Goal: Information Seeking & Learning: Check status

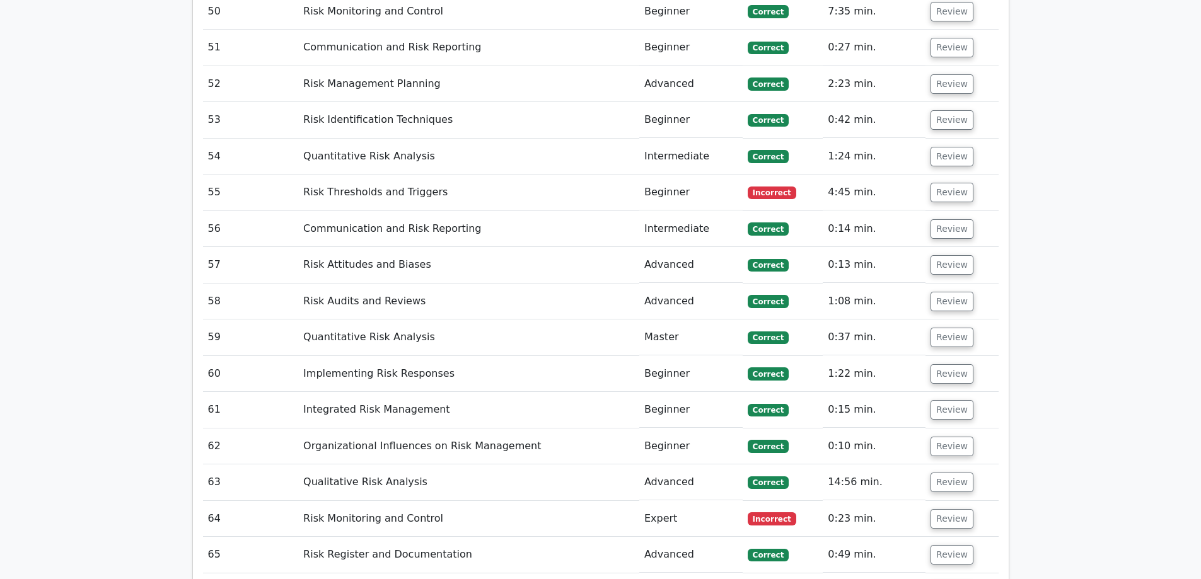
scroll to position [4160, 0]
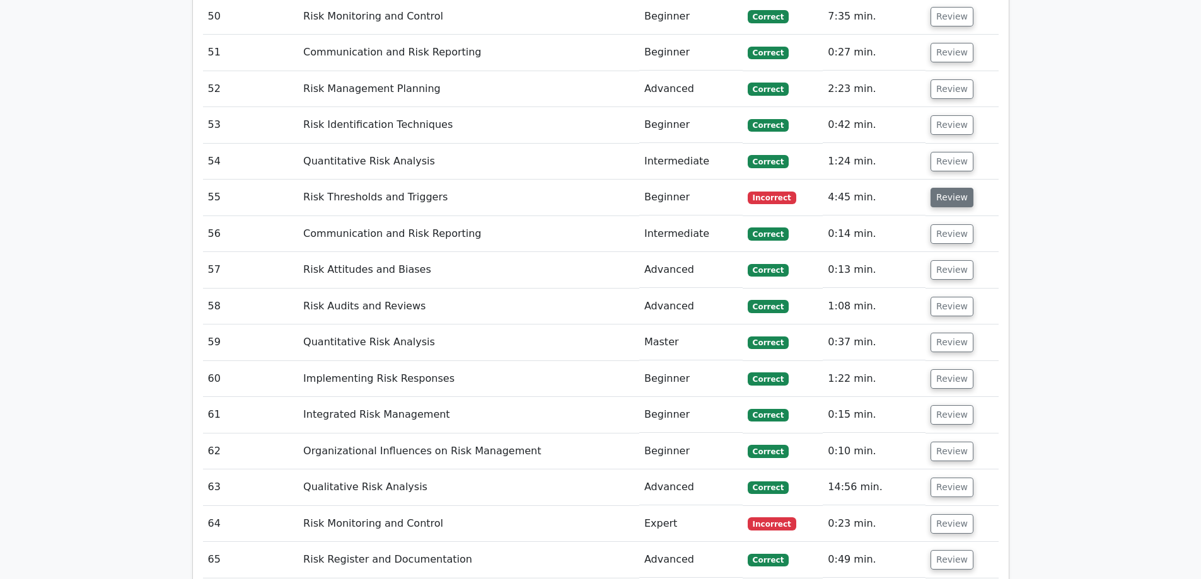
click at [956, 188] on button "Review" at bounding box center [951, 198] width 43 height 20
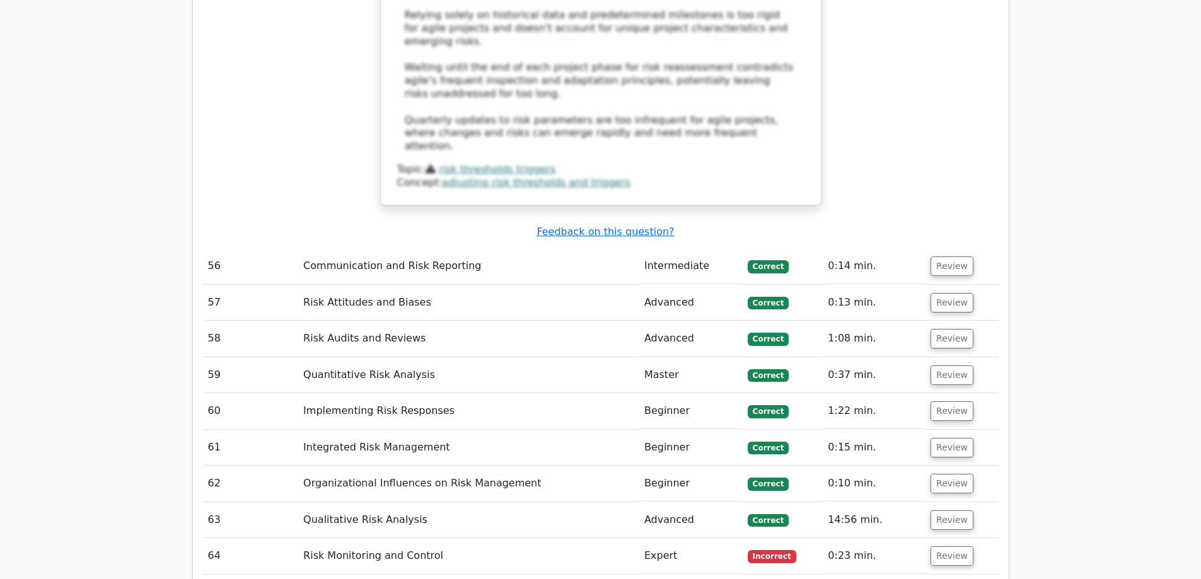
scroll to position [4853, 0]
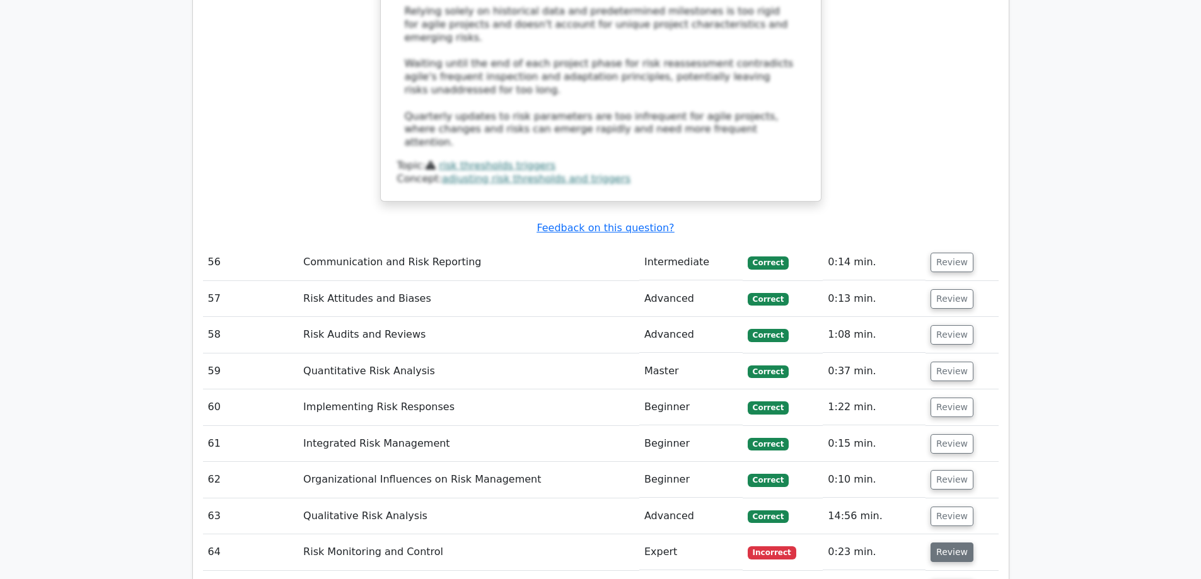
click at [936, 543] on button "Review" at bounding box center [951, 553] width 43 height 20
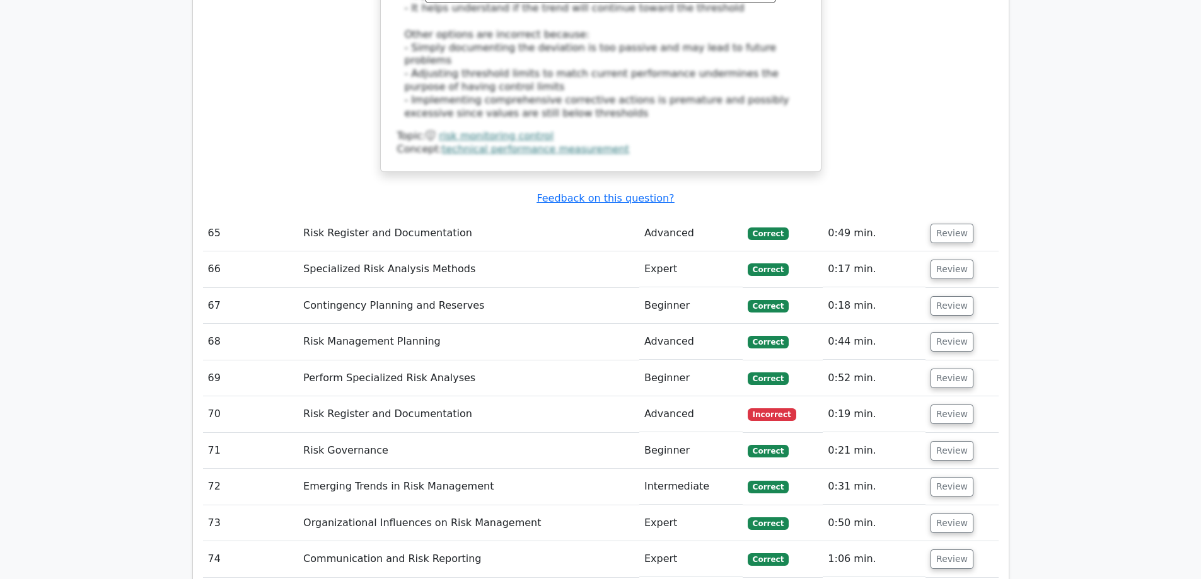
scroll to position [5925, 0]
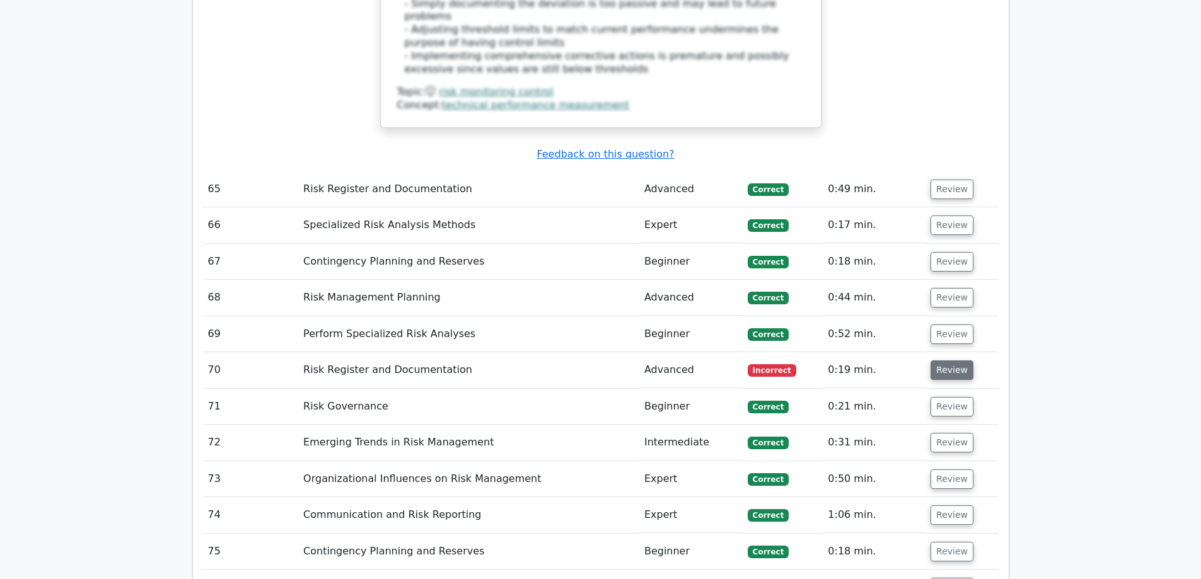
click at [945, 361] on button "Review" at bounding box center [951, 371] width 43 height 20
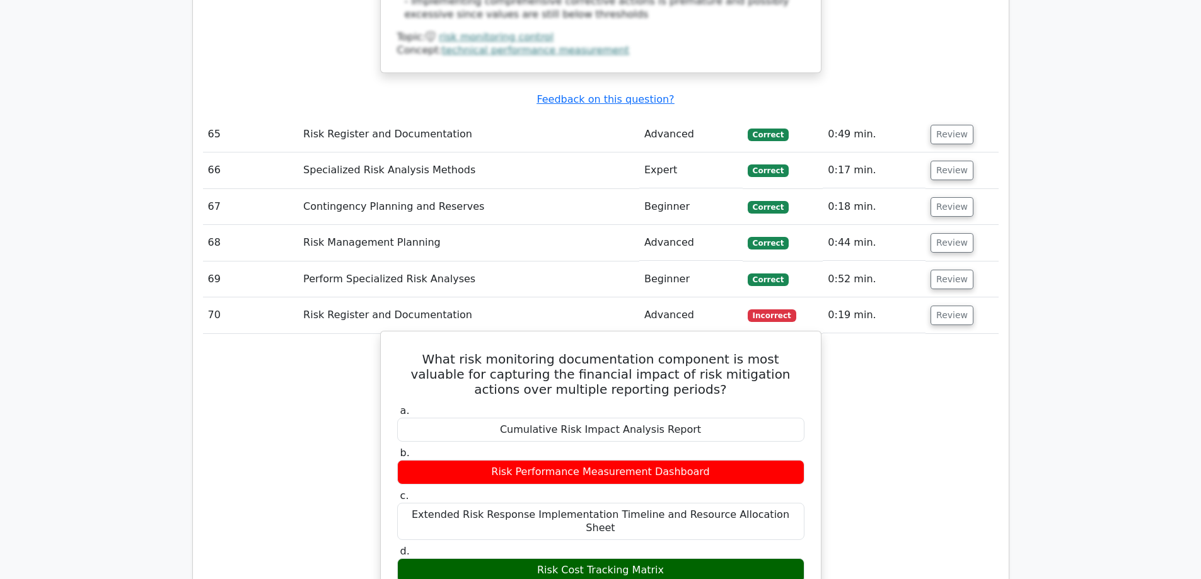
scroll to position [6051, 0]
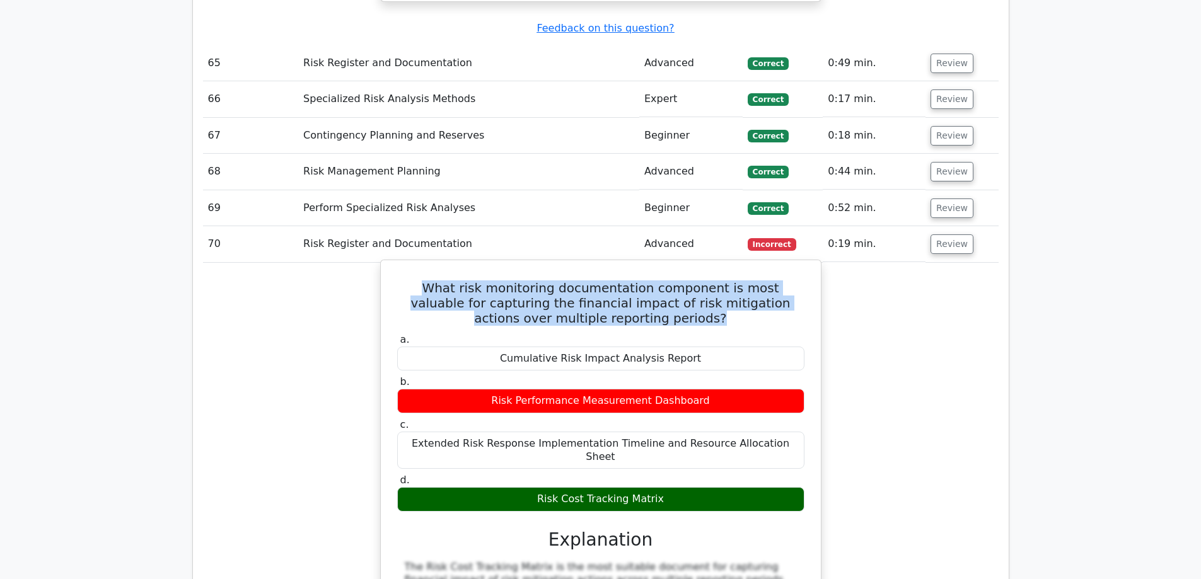
drag, startPoint x: 668, startPoint y: 195, endPoint x: 400, endPoint y: 169, distance: 269.8
click at [400, 280] on h5 "What risk monitoring documentation component is most valuable for capturing the…" at bounding box center [601, 302] width 410 height 45
copy h5 "What risk monitoring documentation component is most valuable for capturing the…"
drag, startPoint x: 671, startPoint y: 361, endPoint x: 508, endPoint y: 361, distance: 162.6
click at [508, 487] on div "Risk Cost Tracking Matrix" at bounding box center [600, 499] width 407 height 25
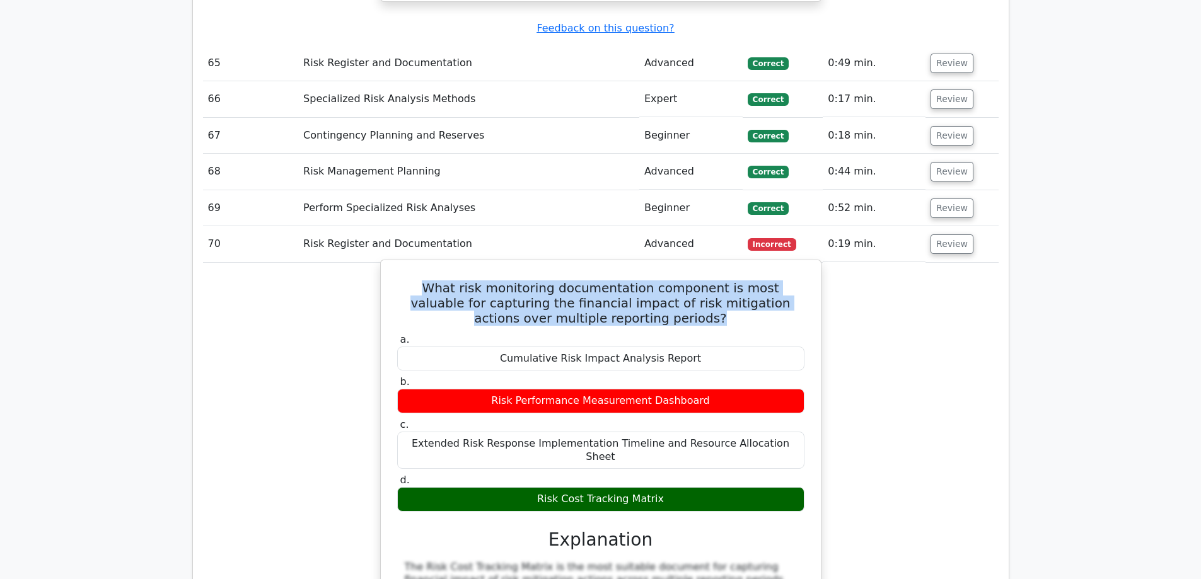
copy div "Risk Cost Tracking Matrix"
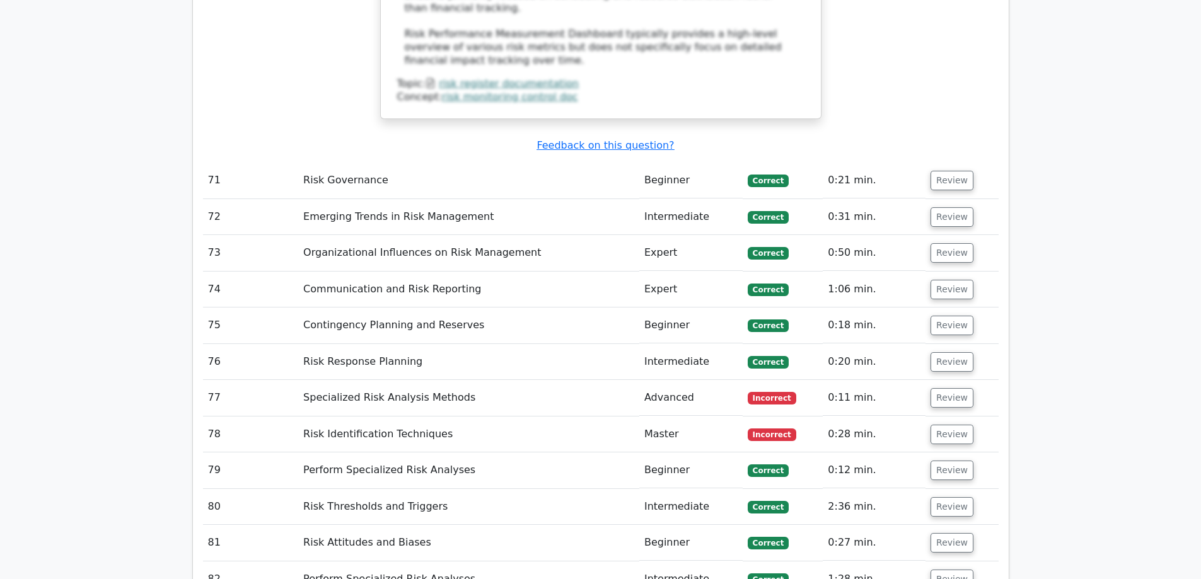
scroll to position [6870, 0]
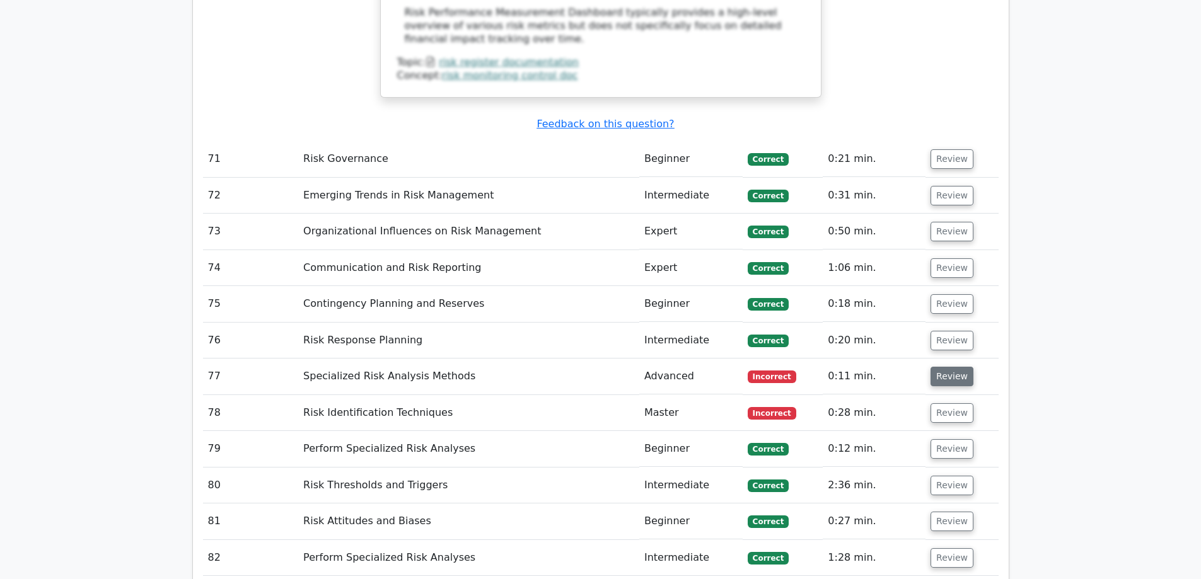
click at [954, 367] on button "Review" at bounding box center [951, 377] width 43 height 20
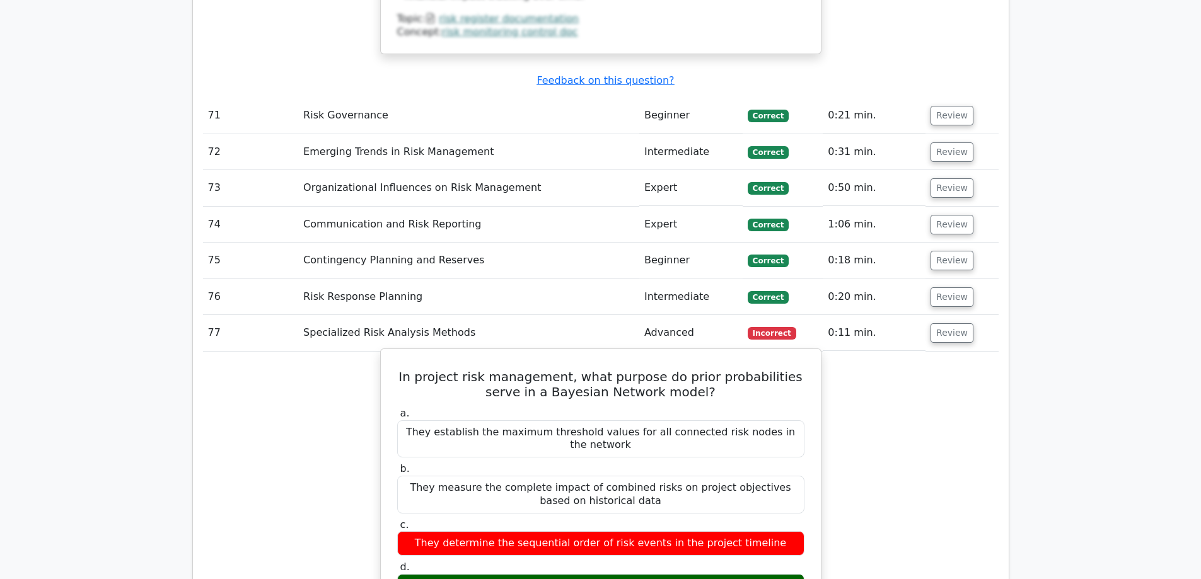
scroll to position [6996, 0]
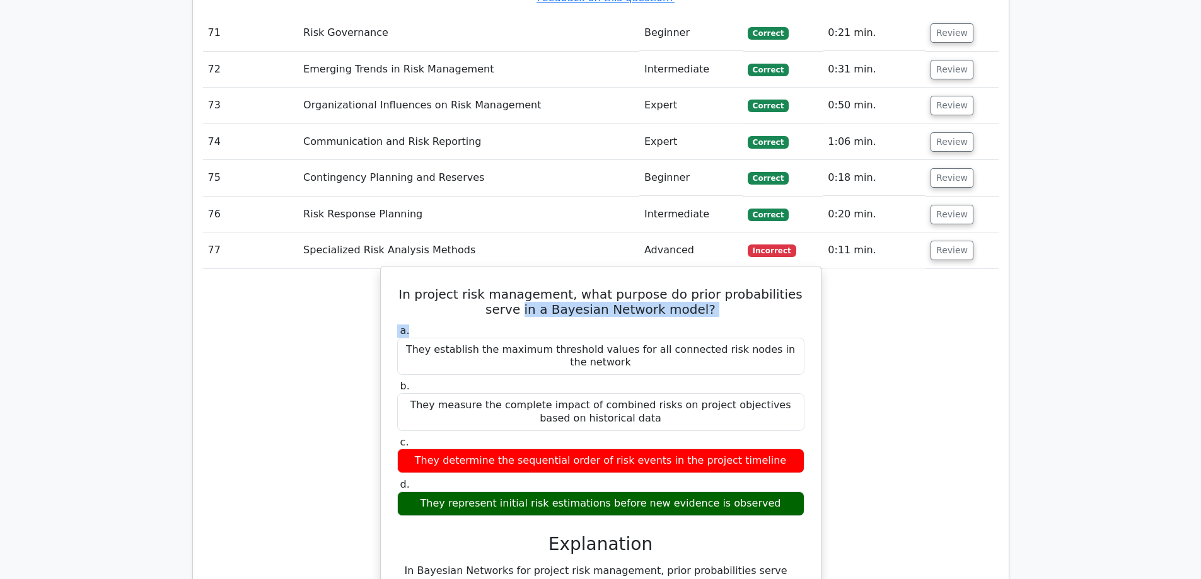
drag, startPoint x: 715, startPoint y: 143, endPoint x: 448, endPoint y: 134, distance: 267.4
click at [448, 272] on div "In project risk management, what purpose do prior probabilities serve in a Baye…" at bounding box center [601, 573] width 430 height 602
click at [467, 287] on h5 "In project risk management, what purpose do prior probabilities serve in a Baye…" at bounding box center [601, 302] width 410 height 30
click at [727, 287] on h5 "In project risk management, what purpose do prior probabilities serve in a Baye…" at bounding box center [601, 302] width 410 height 30
click at [395, 272] on div "In project risk management, what purpose do prior probabilities serve in a Baye…" at bounding box center [601, 573] width 430 height 602
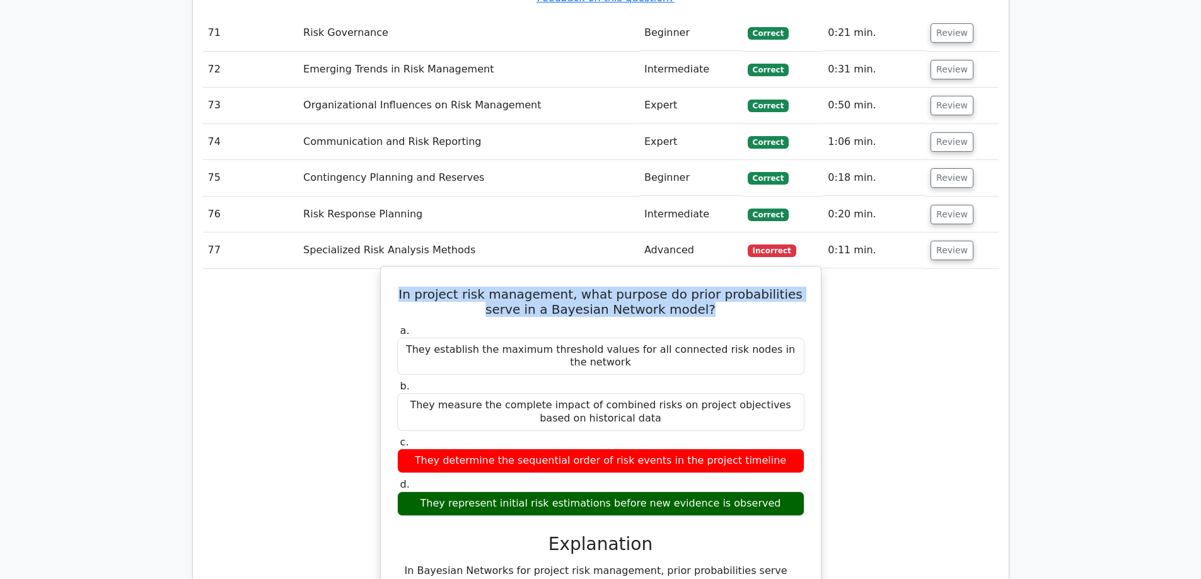
drag, startPoint x: 684, startPoint y: 134, endPoint x: 384, endPoint y: 116, distance: 300.5
click at [384, 266] on div "In project risk management, what purpose do prior probabilities serve in a Baye…" at bounding box center [600, 572] width 441 height 613
copy h5 "In project risk management, what purpose do prior probabilities serve in a Baye…"
drag, startPoint x: 775, startPoint y: 313, endPoint x: 412, endPoint y: 322, distance: 362.5
click at [412, 492] on div "They represent initial risk estimations before new evidence is observed" at bounding box center [600, 504] width 407 height 25
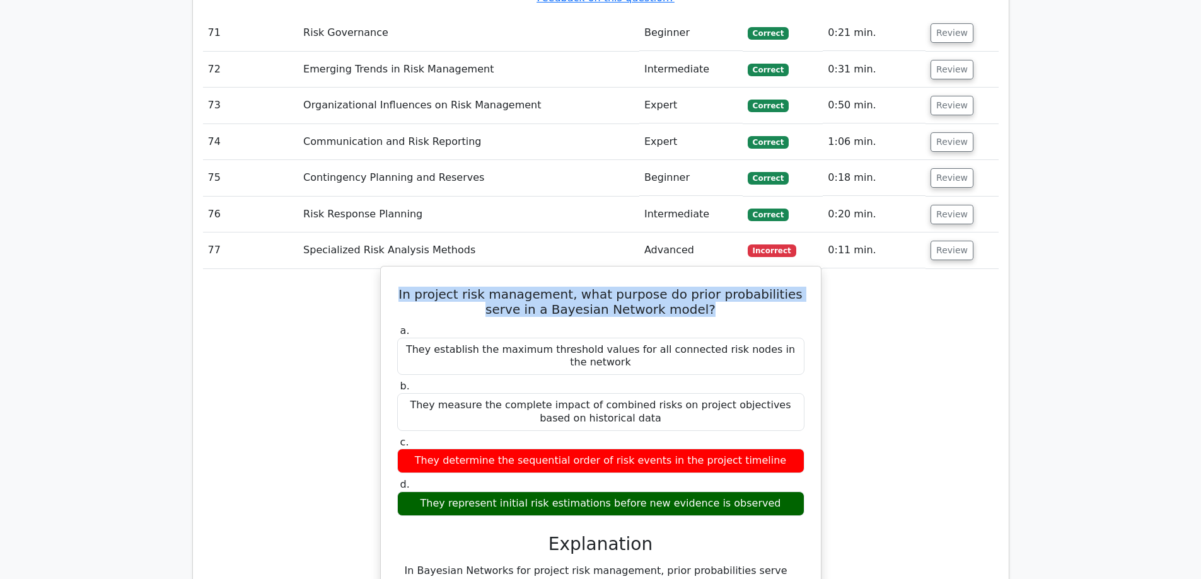
copy div "They represent initial risk estimations before new evidence is observed"
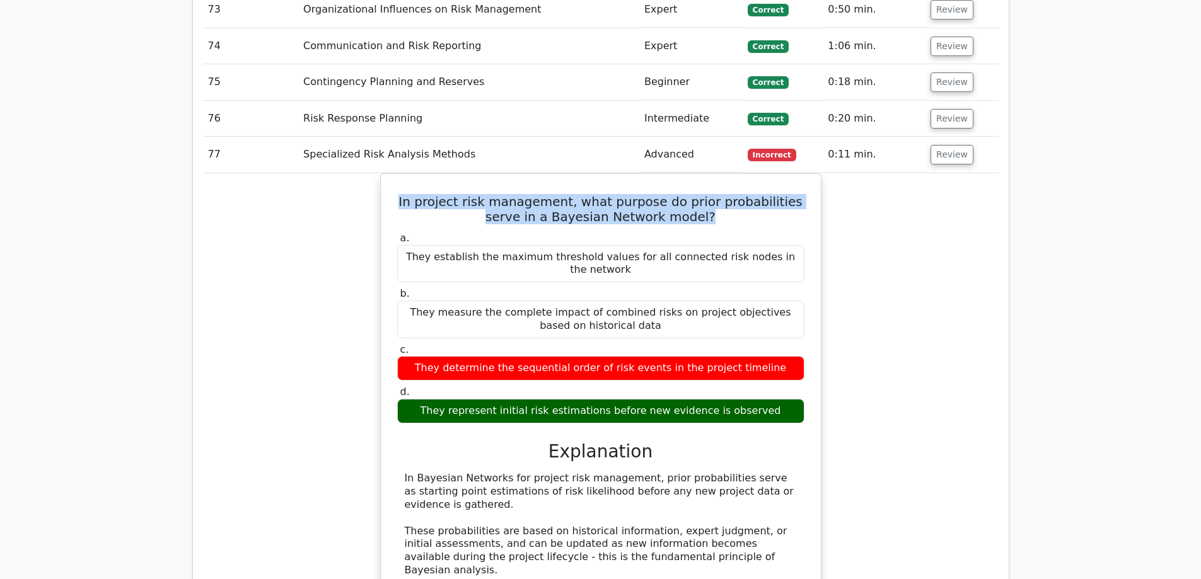
scroll to position [7437, 0]
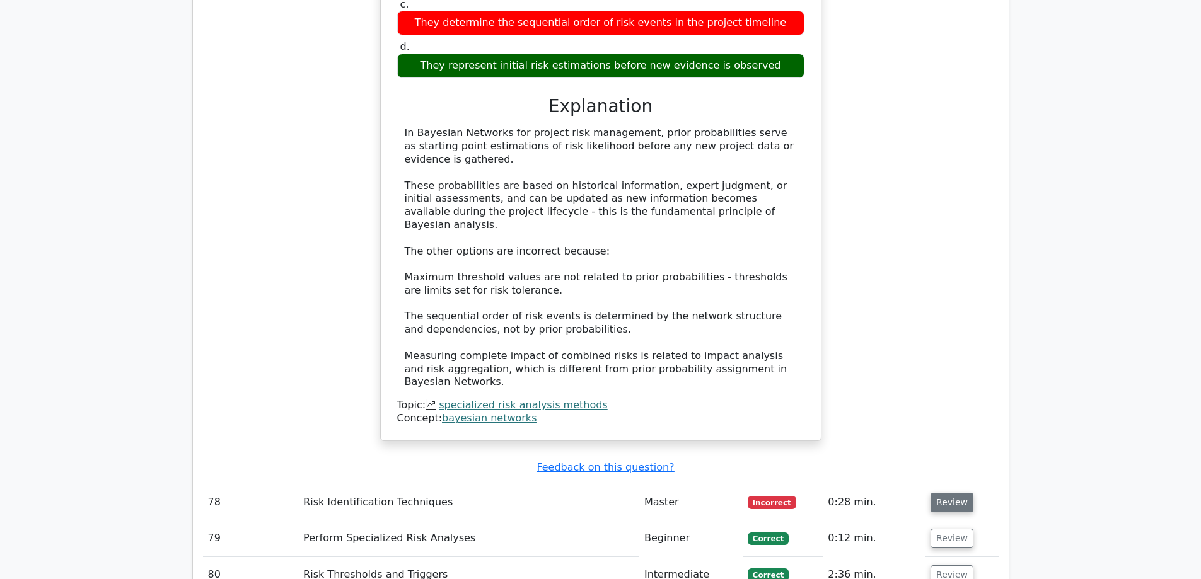
click at [955, 493] on button "Review" at bounding box center [951, 503] width 43 height 20
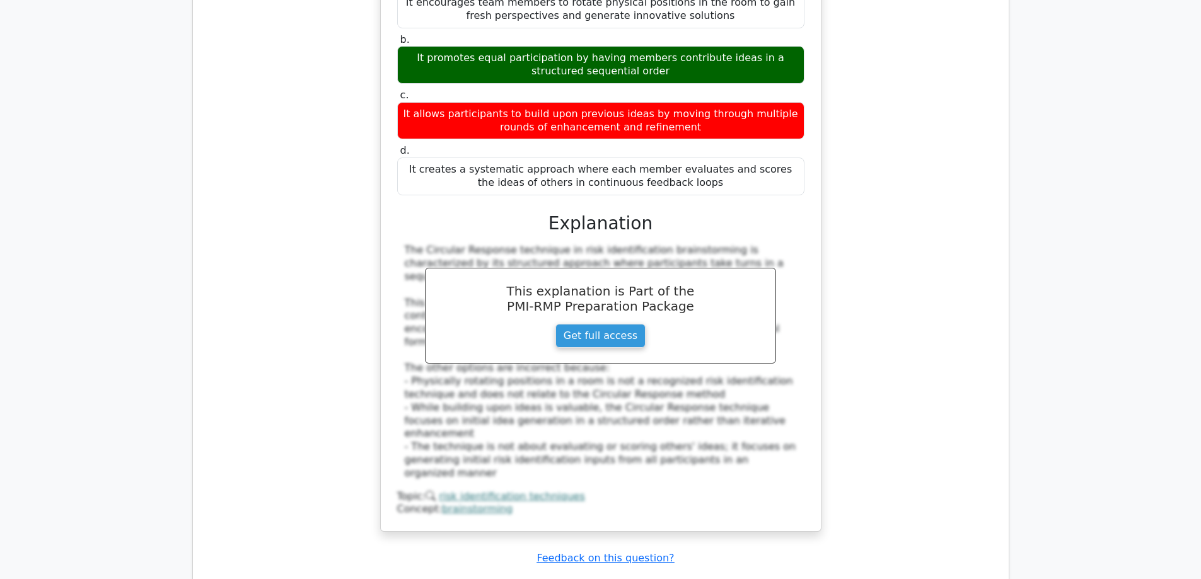
scroll to position [8194, 0]
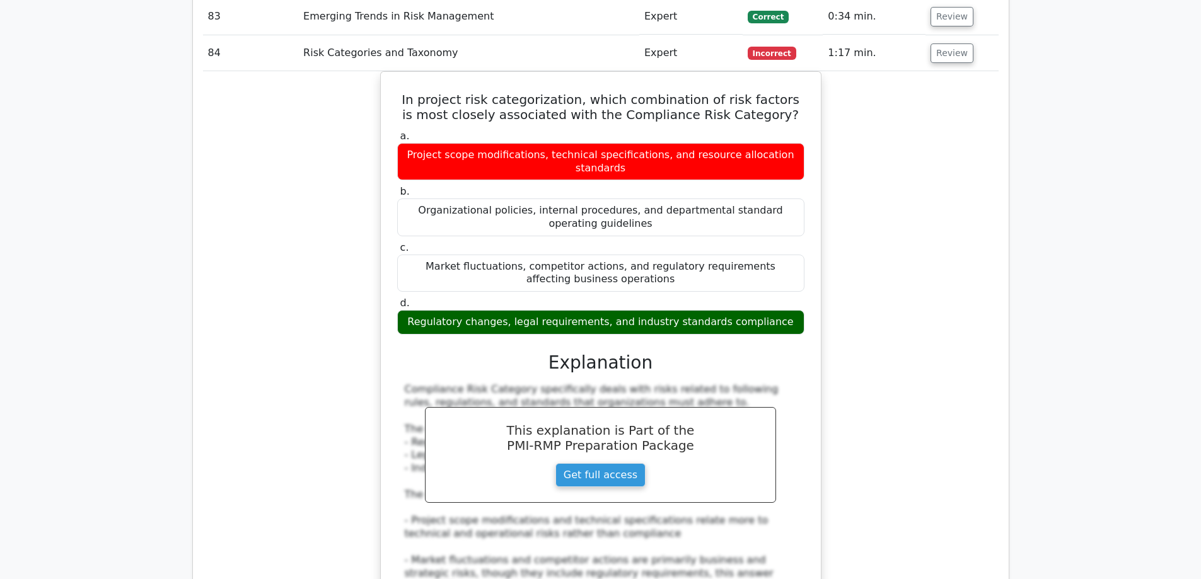
scroll to position [9013, 0]
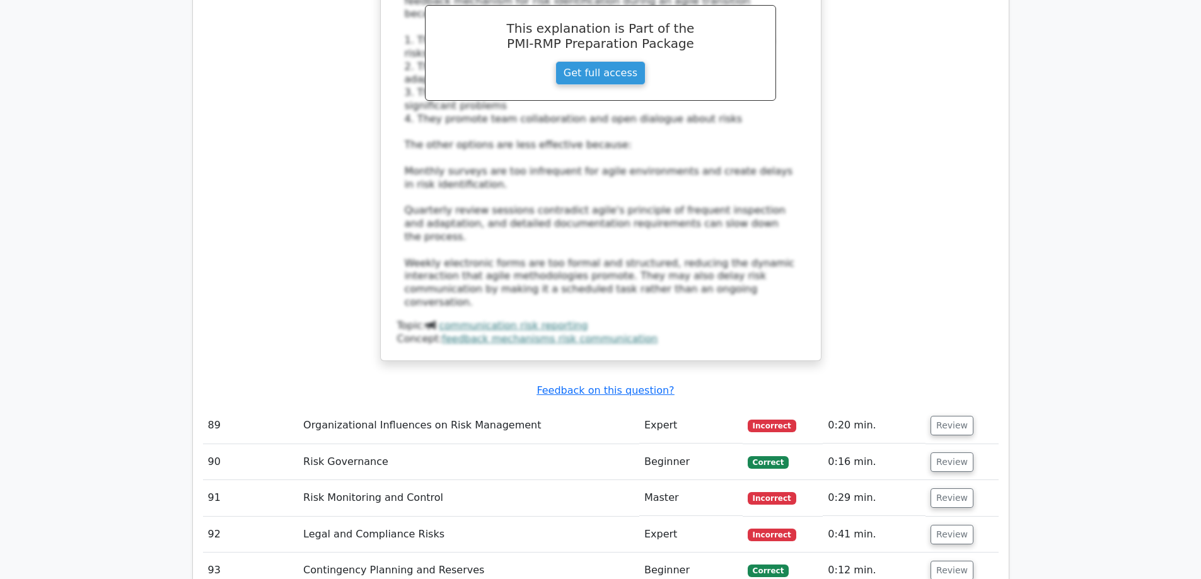
scroll to position [10022, 0]
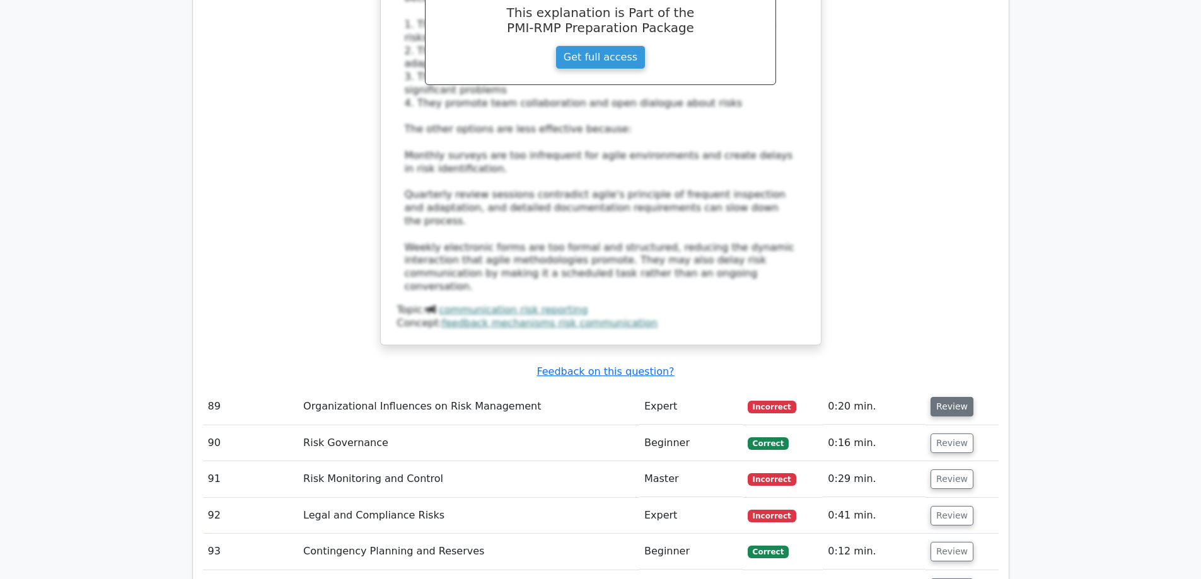
click at [947, 397] on button "Review" at bounding box center [951, 407] width 43 height 20
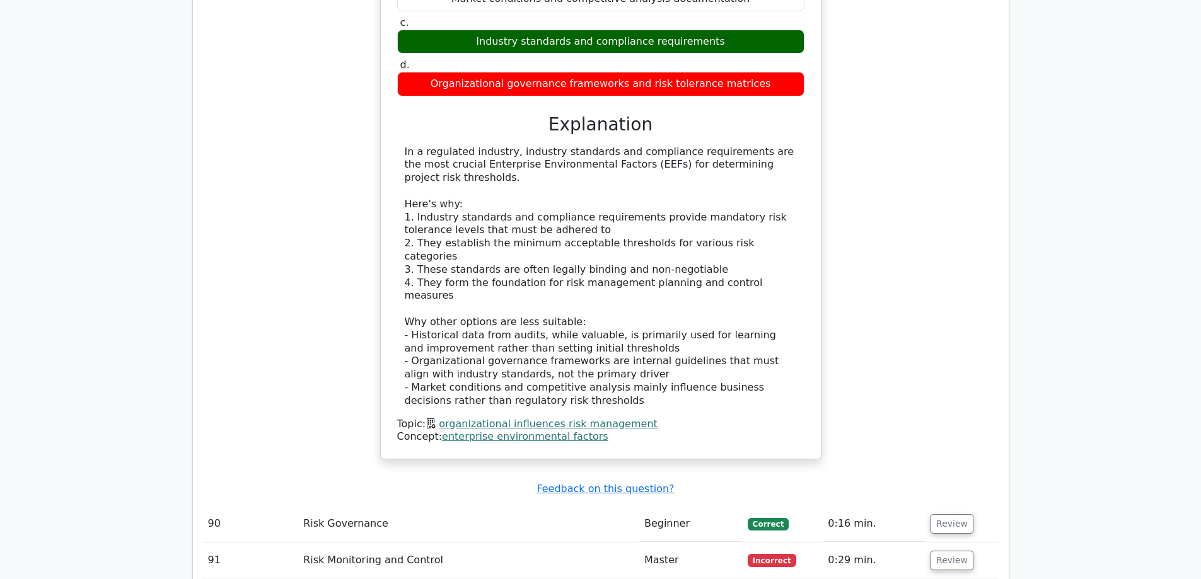
scroll to position [10589, 0]
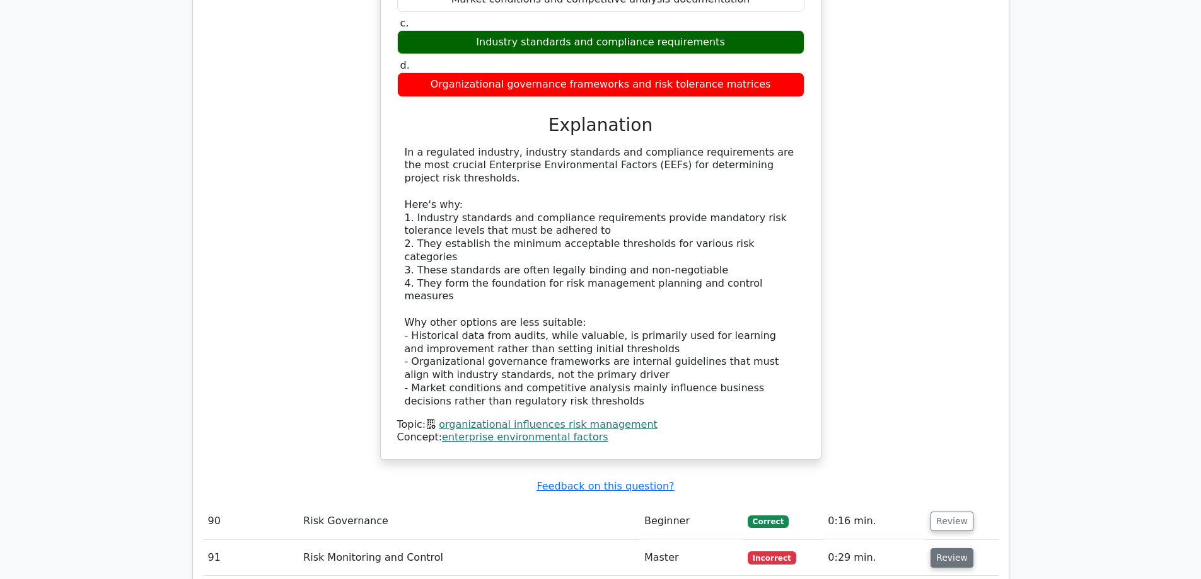
click at [957, 548] on button "Review" at bounding box center [951, 558] width 43 height 20
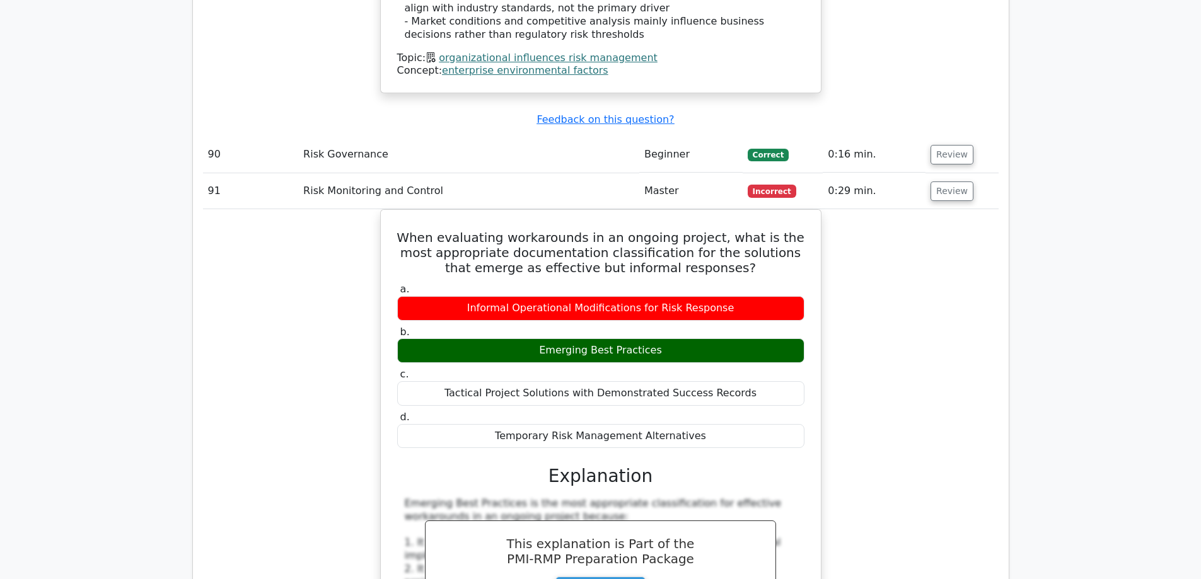
scroll to position [11093, 0]
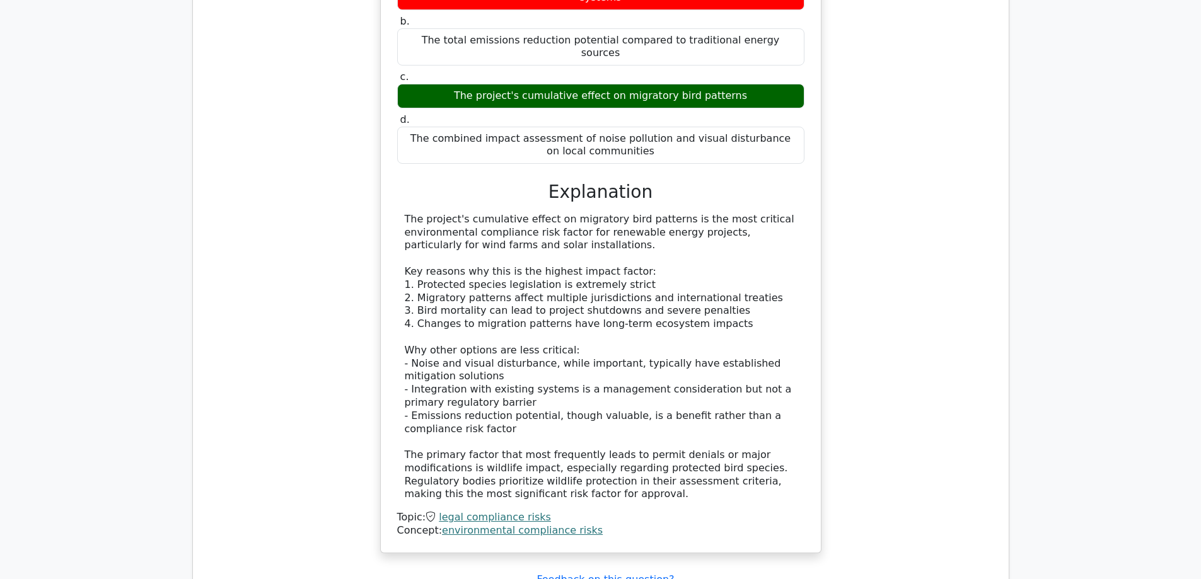
scroll to position [12039, 0]
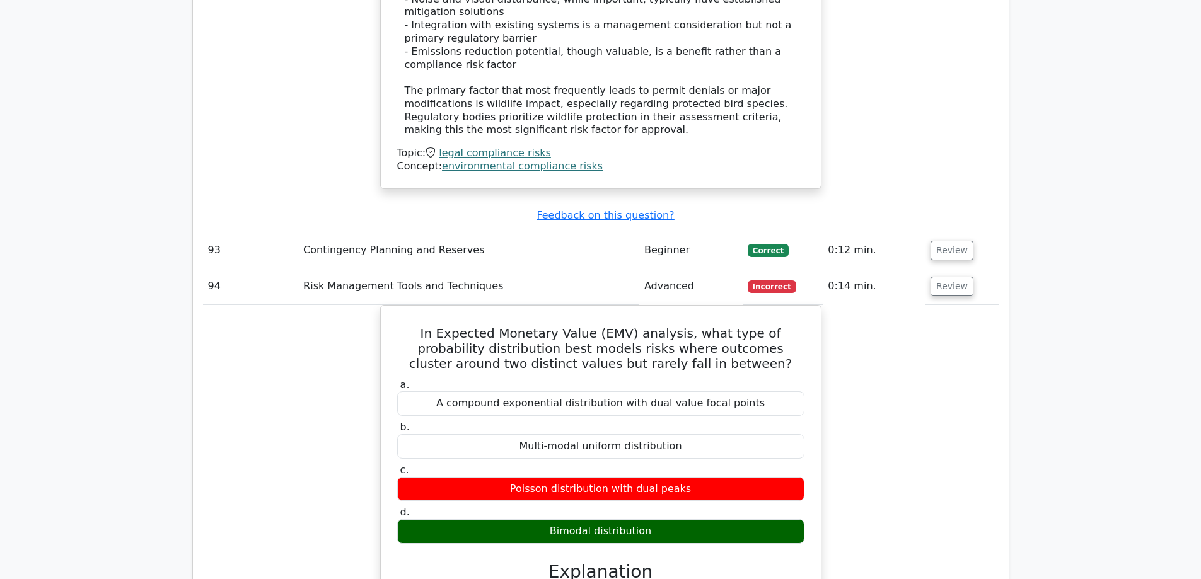
scroll to position [12543, 0]
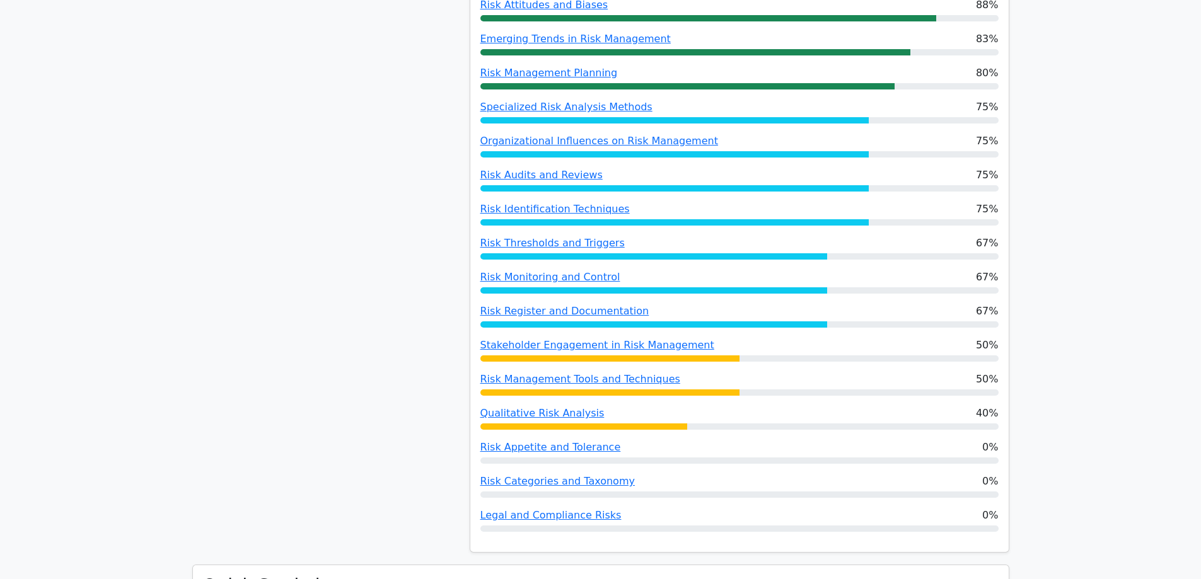
scroll to position [1135, 0]
